Goal: Task Accomplishment & Management: Use online tool/utility

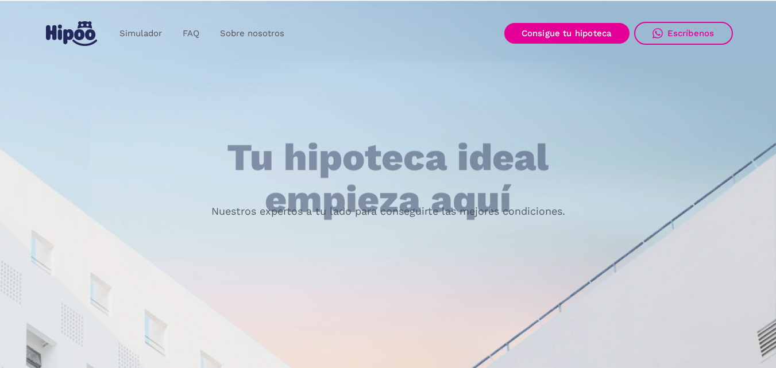
click at [224, 205] on div "Tu hipoteca ideal empieza aquí Nuestros expertos a tu lado para conseguirte las…" at bounding box center [389, 259] width 690 height 300
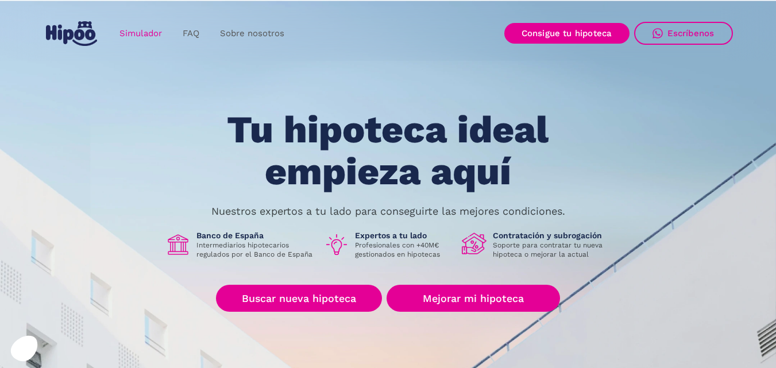
click at [133, 30] on link "Simulador" at bounding box center [140, 33] width 63 height 22
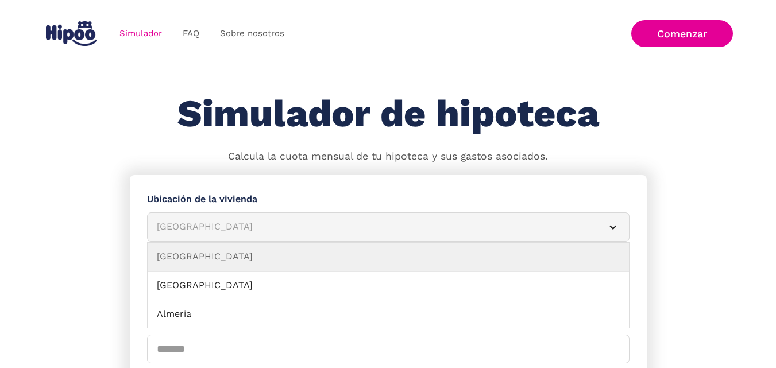
click at [235, 220] on article "[GEOGRAPHIC_DATA]" at bounding box center [388, 227] width 483 height 29
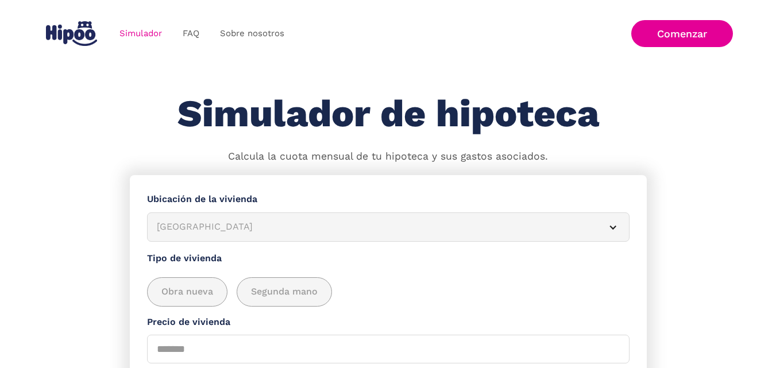
click at [235, 220] on article "[GEOGRAPHIC_DATA]" at bounding box center [388, 227] width 483 height 29
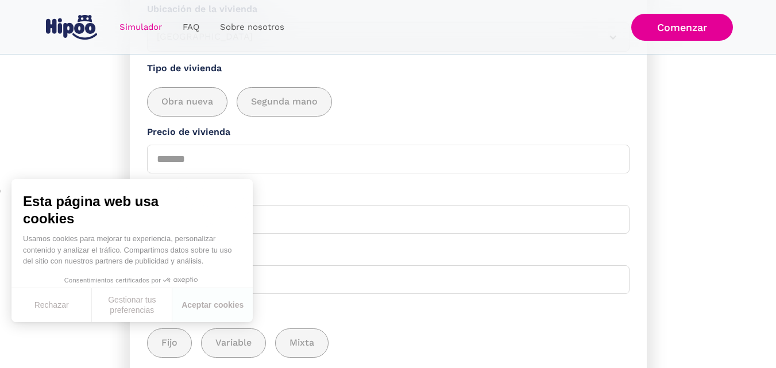
scroll to position [297, 0]
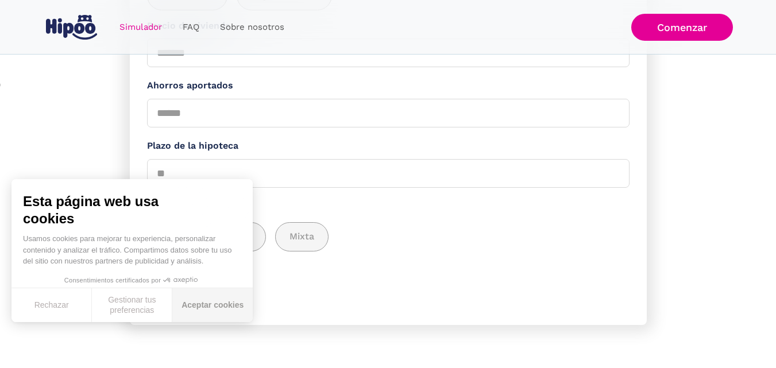
click at [199, 303] on button "Aceptar cookies" at bounding box center [212, 305] width 80 height 34
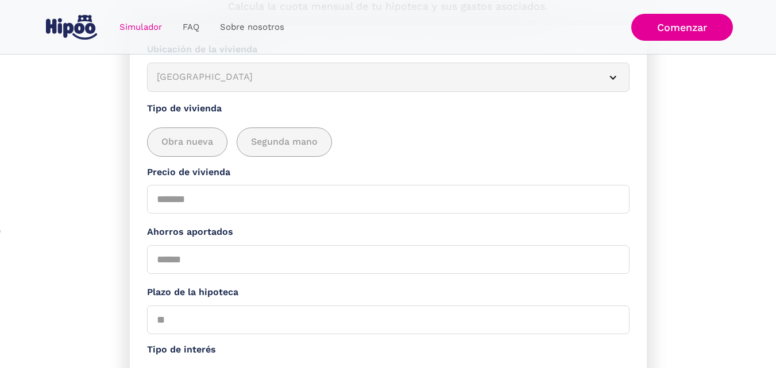
scroll to position [0, 0]
